Goal: Complete application form

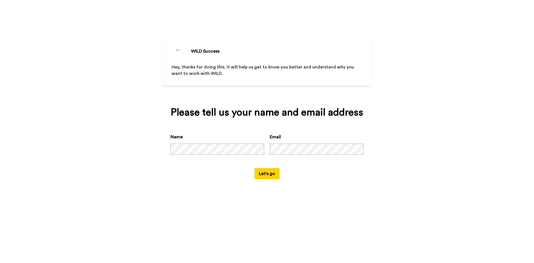
click at [265, 171] on button "Let's go" at bounding box center [266, 173] width 25 height 11
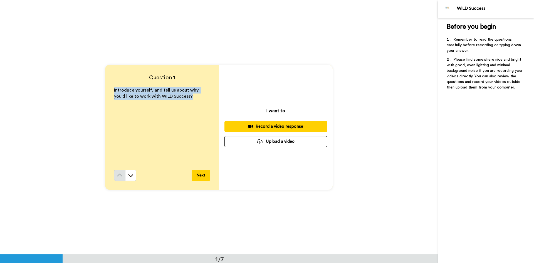
drag, startPoint x: 178, startPoint y: 96, endPoint x: 110, endPoint y: 88, distance: 68.9
click at [110, 88] on div "Question 1 Introduce yourself, and tell us about why you'd like to work with WI…" at bounding box center [162, 127] width 114 height 125
click at [150, 125] on div "Introduce yourself, and tell us about why you'd like to work with WILD Success?" at bounding box center [162, 128] width 96 height 83
drag, startPoint x: 182, startPoint y: 95, endPoint x: 109, endPoint y: 88, distance: 72.9
click at [109, 88] on div "Question 1 Introduce yourself, and tell us about why you'd like to work with WI…" at bounding box center [162, 127] width 114 height 125
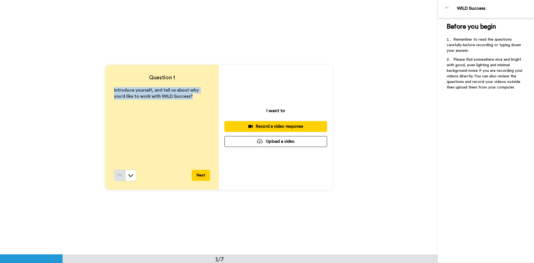
copy span "Introduce yourself, and tell us about why you'd like to work with WILD Success?"
click at [372, 33] on div "Question 1 Introduce yourself, and tell us about why you'd like to work with WI…" at bounding box center [218, 127] width 437 height 254
drag, startPoint x: 182, startPoint y: 95, endPoint x: 104, endPoint y: 91, distance: 78.2
click at [105, 91] on div "Question 1 Introduce yourself, and tell us about why you'd like to work with WI…" at bounding box center [162, 127] width 114 height 125
